Goal: Task Accomplishment & Management: Use online tool/utility

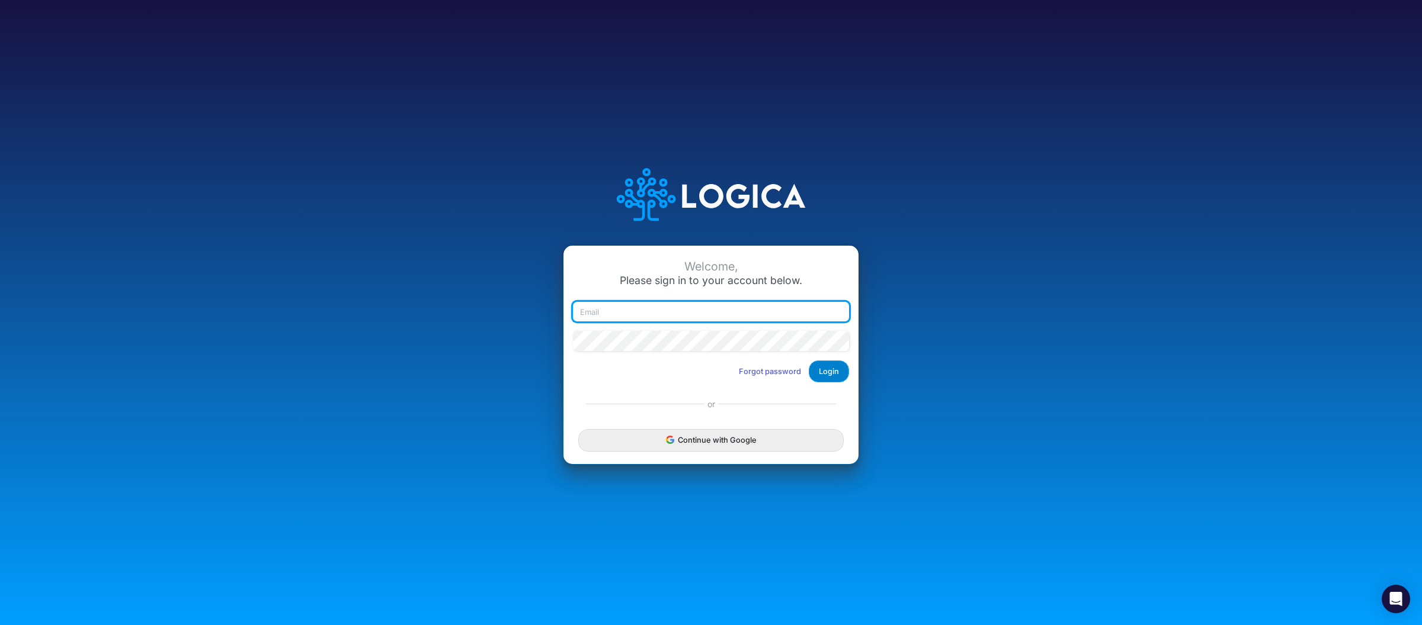
type input "raphael.jordao@recargapay.com"
click at [826, 376] on button "Login" at bounding box center [829, 372] width 40 height 22
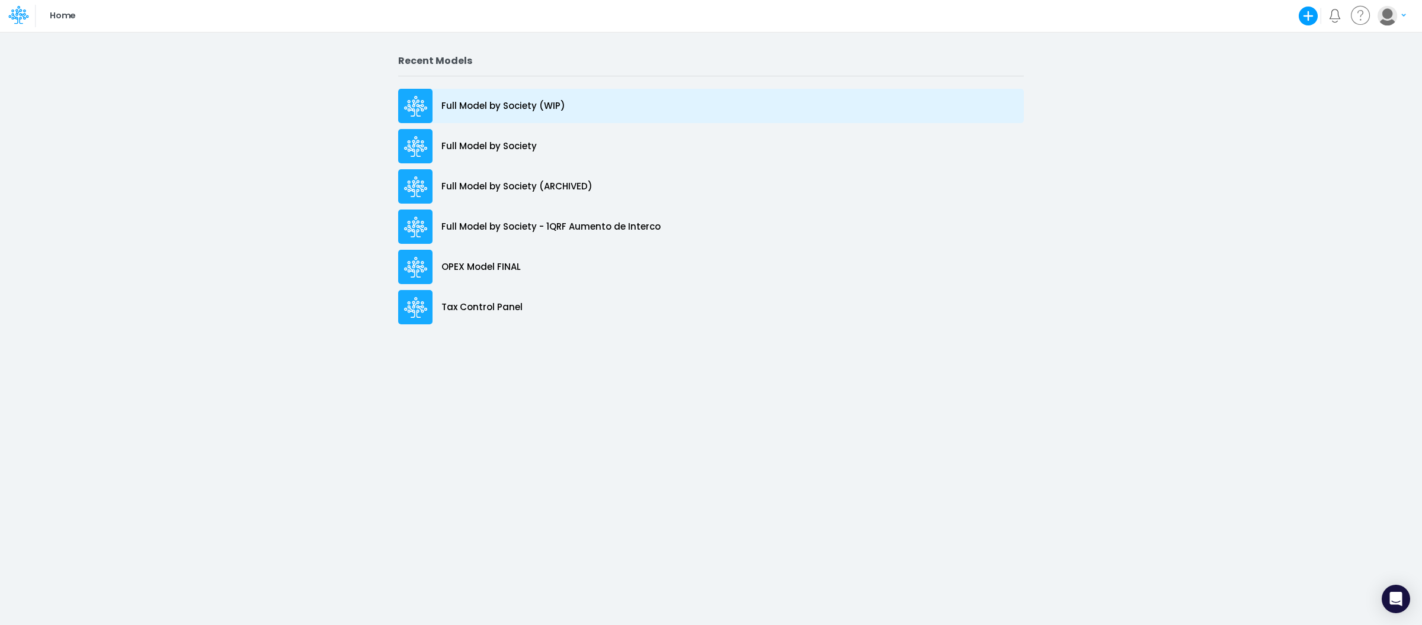
click at [804, 107] on div "Full Model by Society (WIP)" at bounding box center [710, 106] width 625 height 34
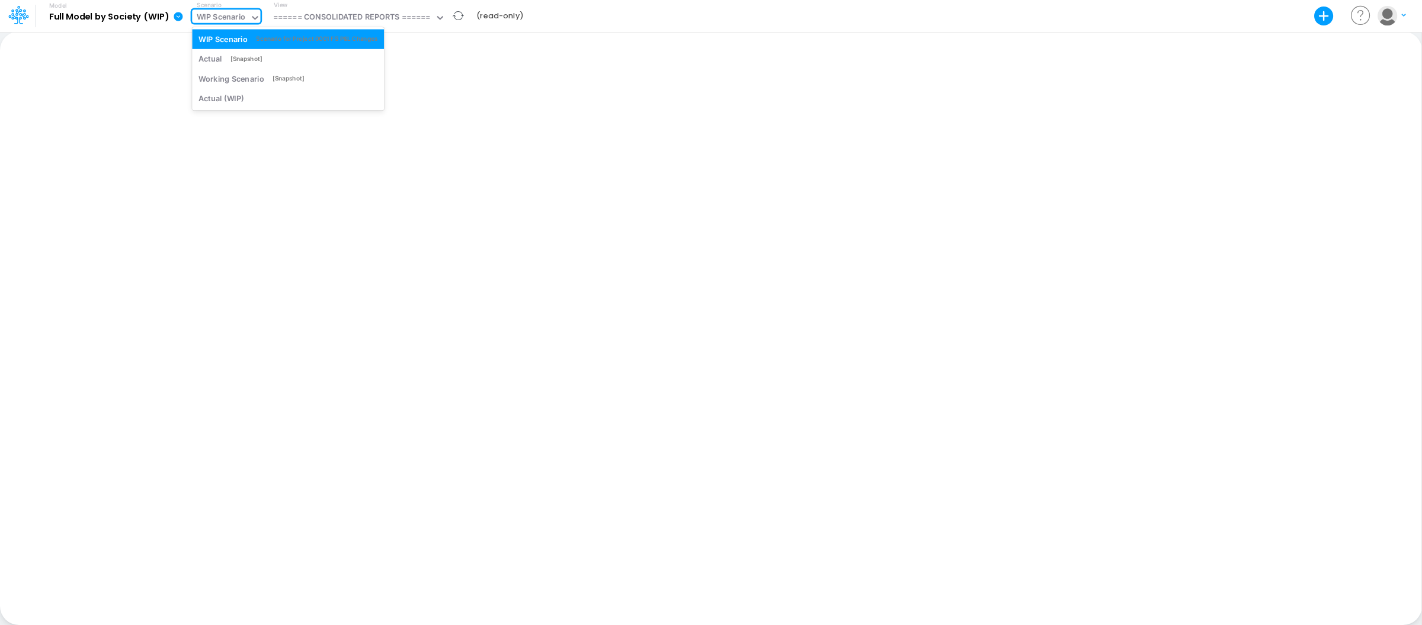
click at [223, 20] on div "WIP Scenario" at bounding box center [221, 18] width 49 height 14
click at [512, 27] on div "Model Full Model by Society (WIP) Export Excel Scenario option WIP Scenario foc…" at bounding box center [273, 16] width 511 height 31
click at [230, 20] on div "WIP Scenario" at bounding box center [221, 18] width 49 height 14
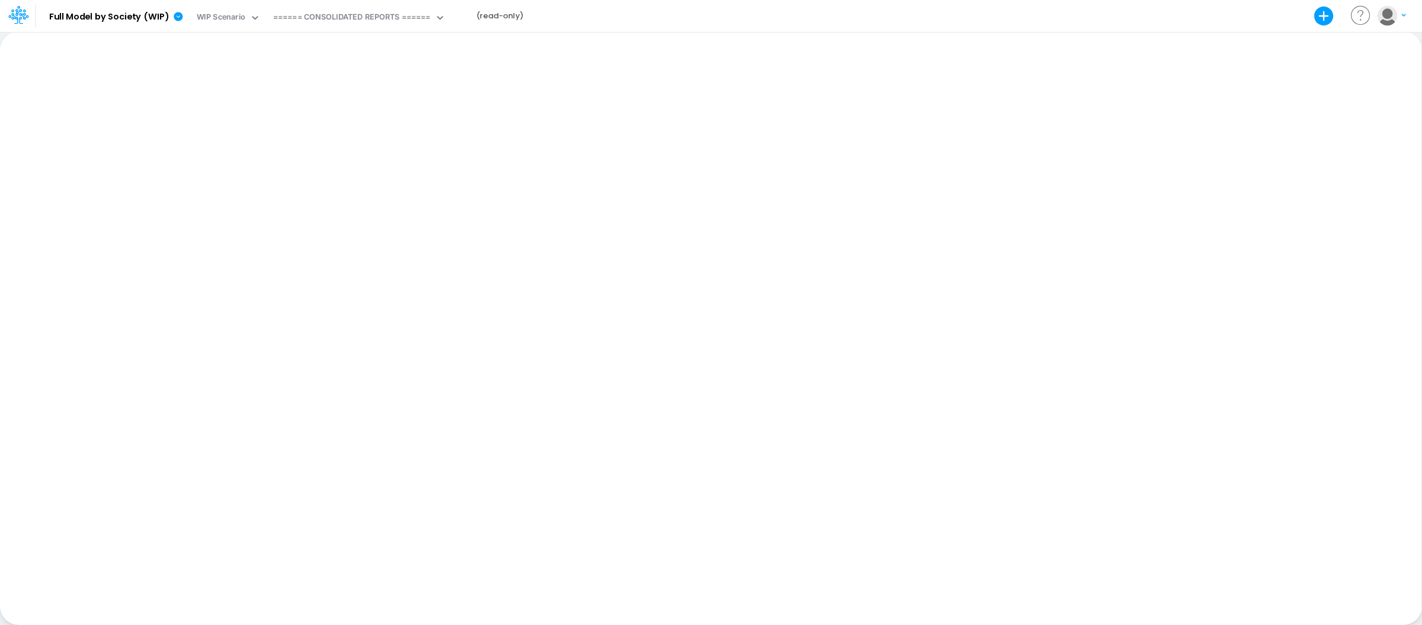
click at [442, 114] on div "Paste Cut Copy AutoFill Ready 100% Sum: null Max: null Min: null Numerical Coun…" at bounding box center [710, 328] width 1421 height 594
click at [390, 21] on div "====== CONSOLIDATED REPORTS ======" at bounding box center [351, 18] width 157 height 14
type input "fs"
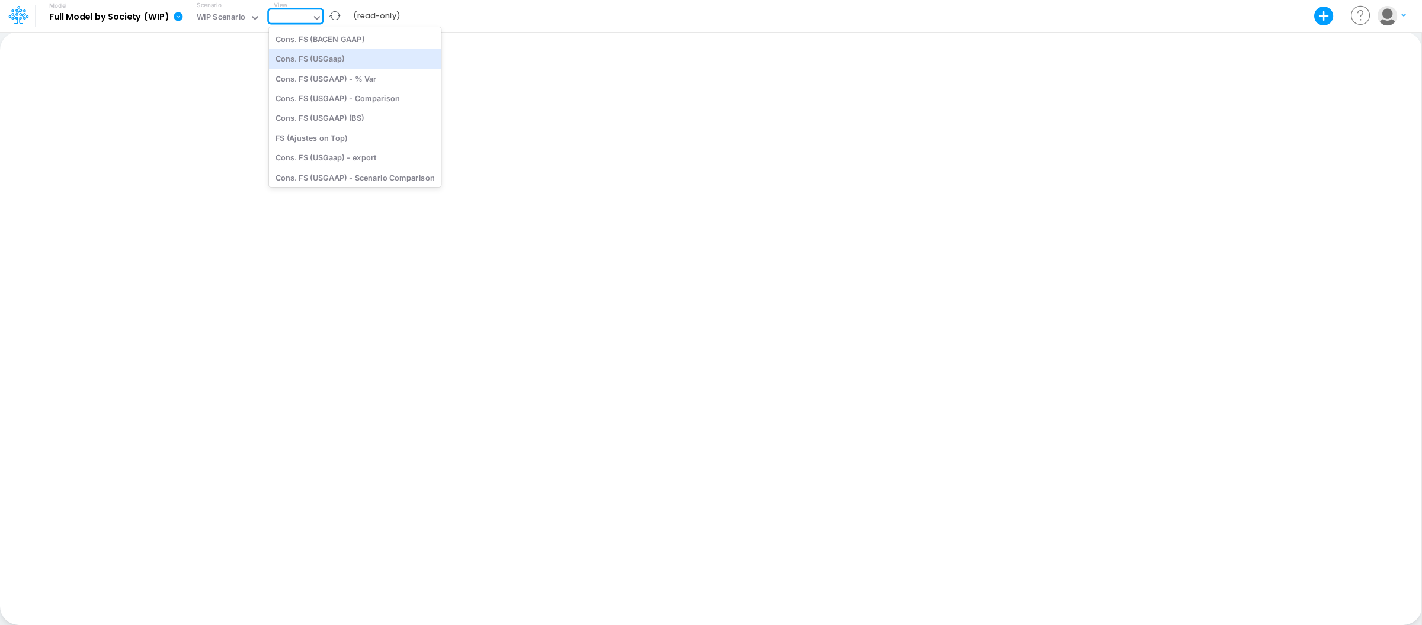
type input "\"
type input "Consolidated FS - USGAAP"
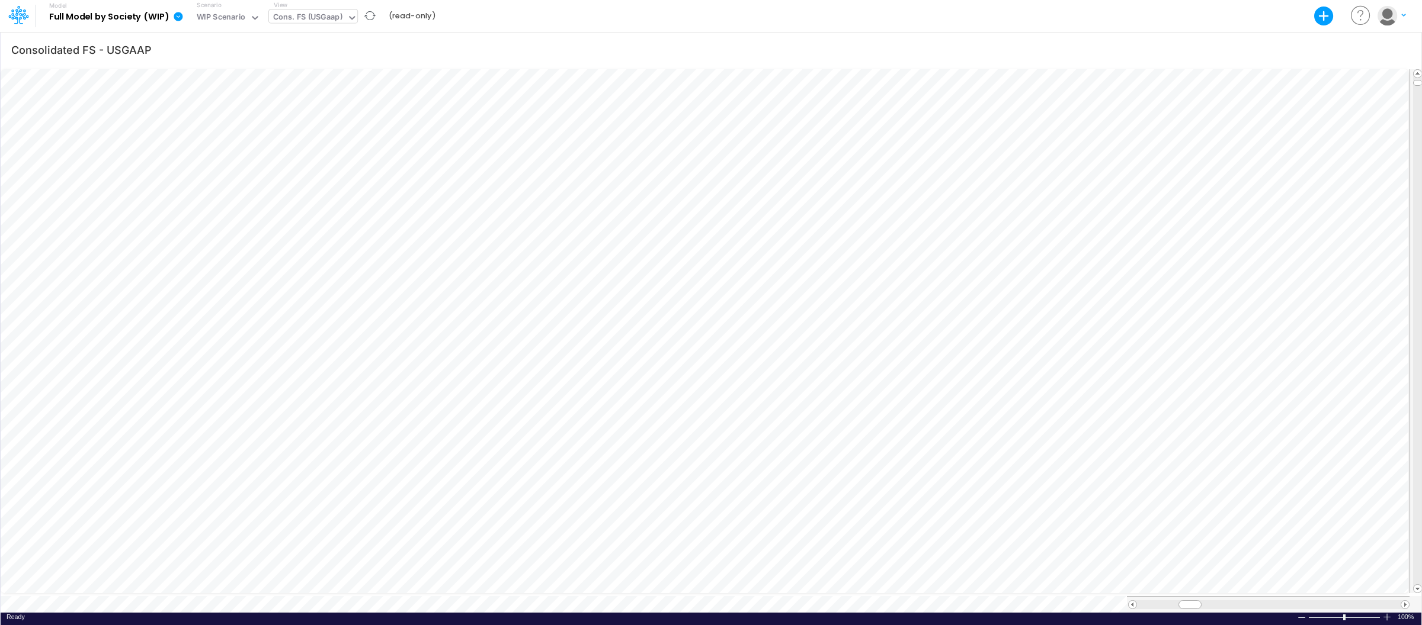
scroll to position [0, 1]
